Goal: Obtain resource: Obtain resource

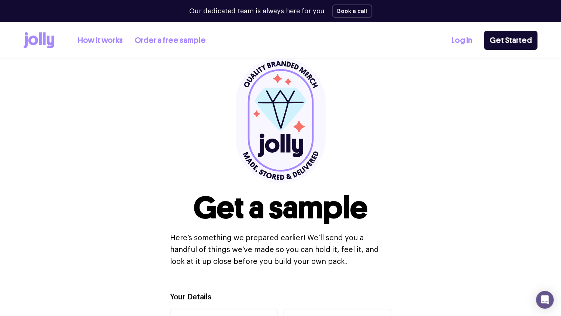
scroll to position [37, 0]
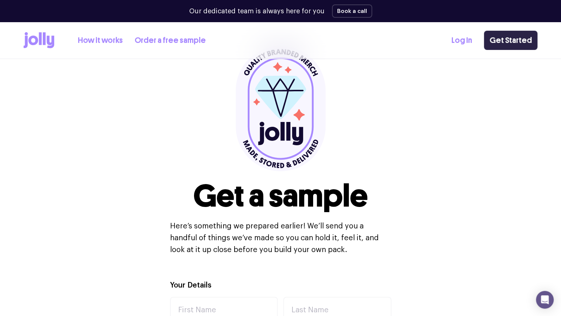
click at [504, 39] on link "Get Started" at bounding box center [511, 40] width 54 height 19
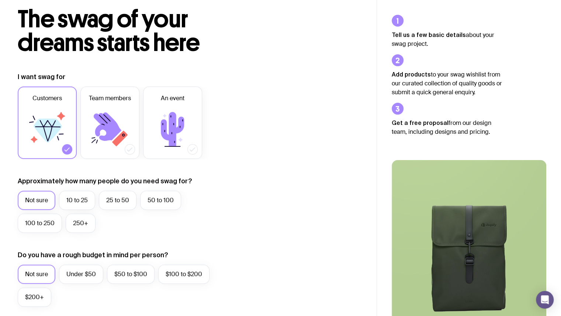
scroll to position [111, 0]
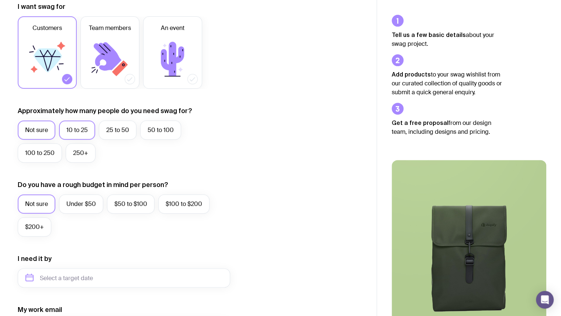
click at [83, 135] on label "10 to 25" at bounding box center [77, 129] width 36 height 19
click at [0, 0] on input "10 to 25" at bounding box center [0, 0] width 0 height 0
click at [88, 206] on label "Under $50" at bounding box center [81, 203] width 44 height 19
click at [0, 0] on input "Under $50" at bounding box center [0, 0] width 0 height 0
click at [140, 209] on label "$50 to $100" at bounding box center [131, 203] width 48 height 19
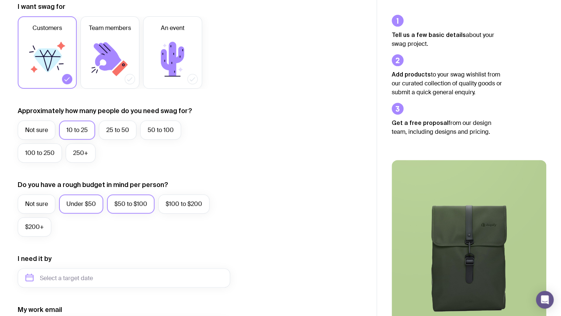
click at [0, 0] on input "$50 to $100" at bounding box center [0, 0] width 0 height 0
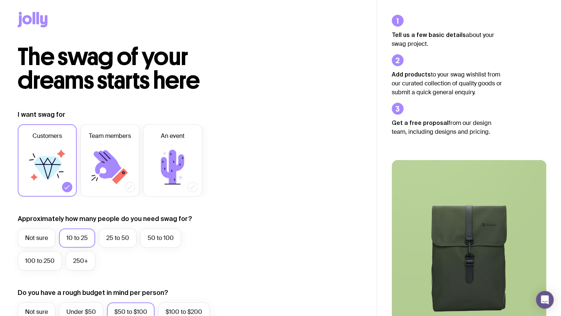
scroll to position [0, 0]
